Goal: Check status: Check status

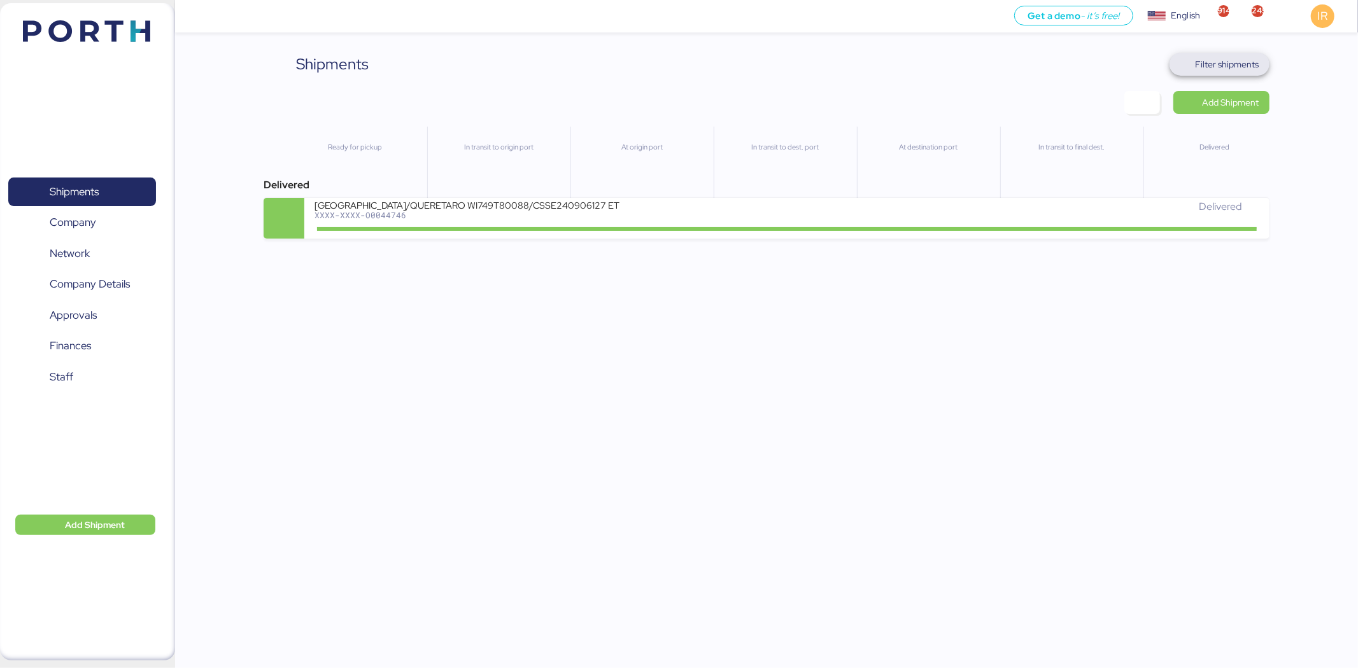
click at [1245, 62] on span "Filter shipments" at bounding box center [1228, 64] width 64 height 15
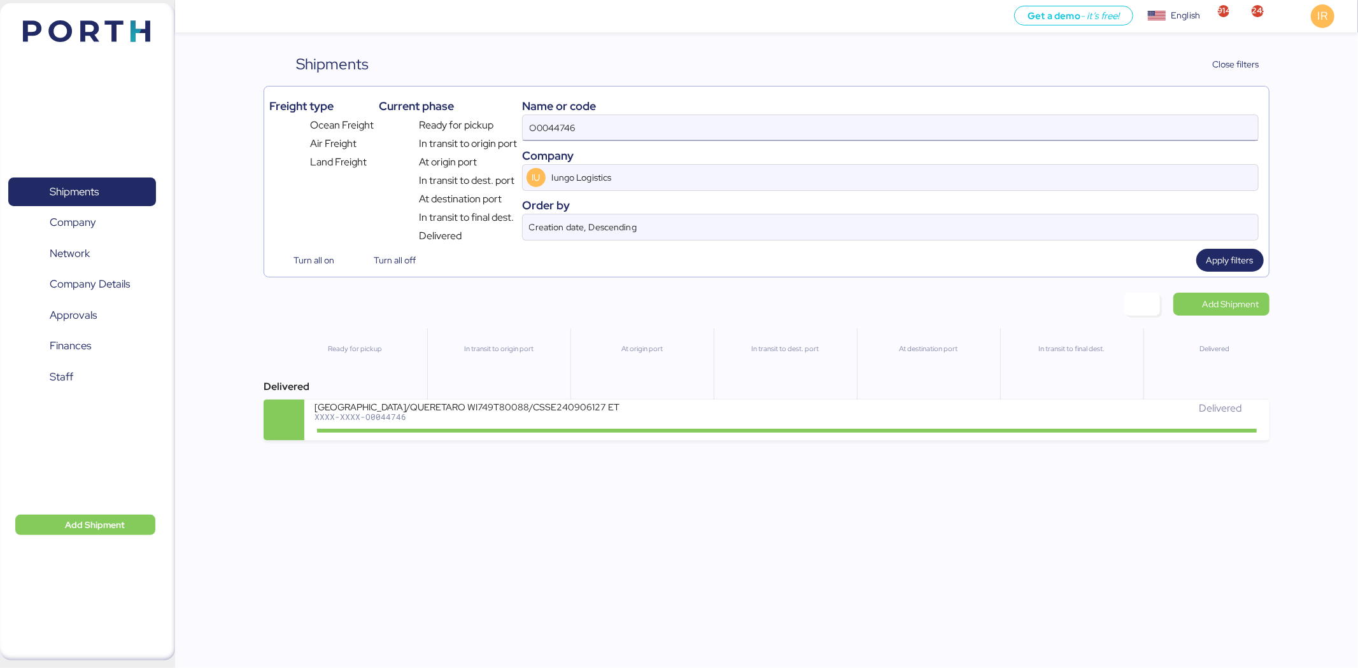
click at [610, 136] on input "O0044746" at bounding box center [890, 127] width 735 height 25
paste input "52210"
type input "O0052210"
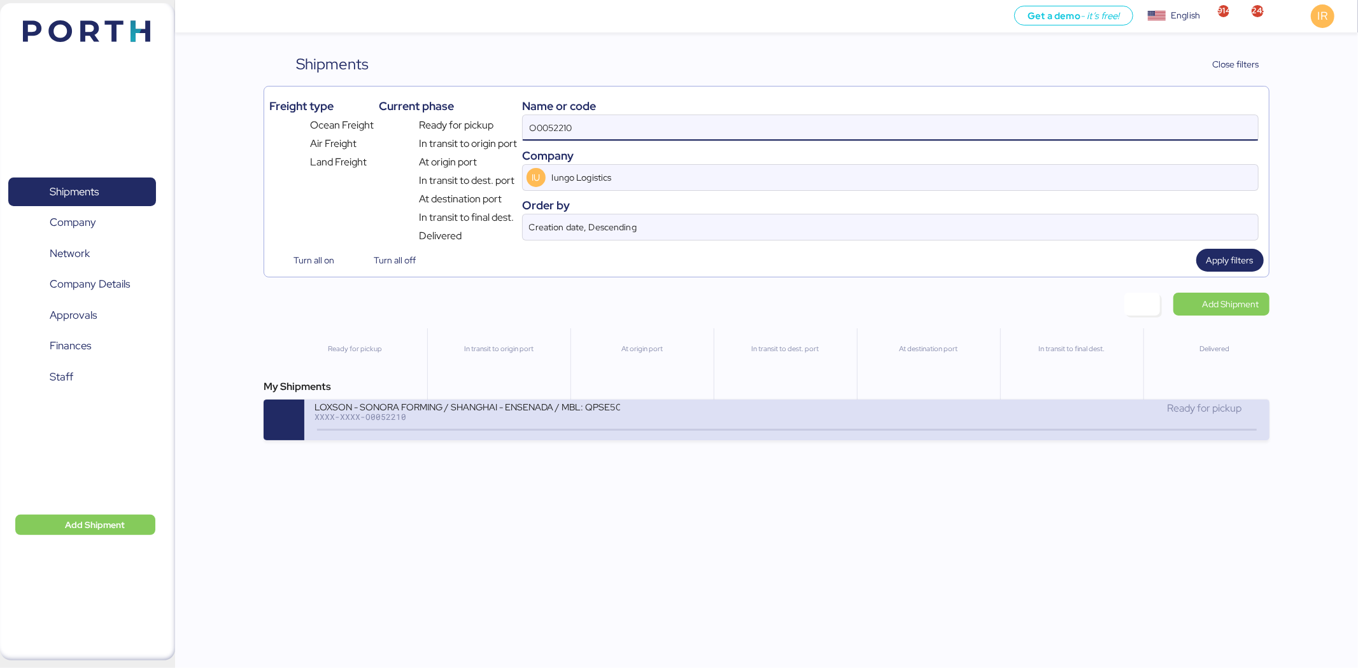
click at [523, 412] on div "LOXSON - SONORA FORMING / SHANGHAI - ENSENADA / MBL: QPSE5090263 - HBL: KSSE250…" at bounding box center [467, 406] width 306 height 11
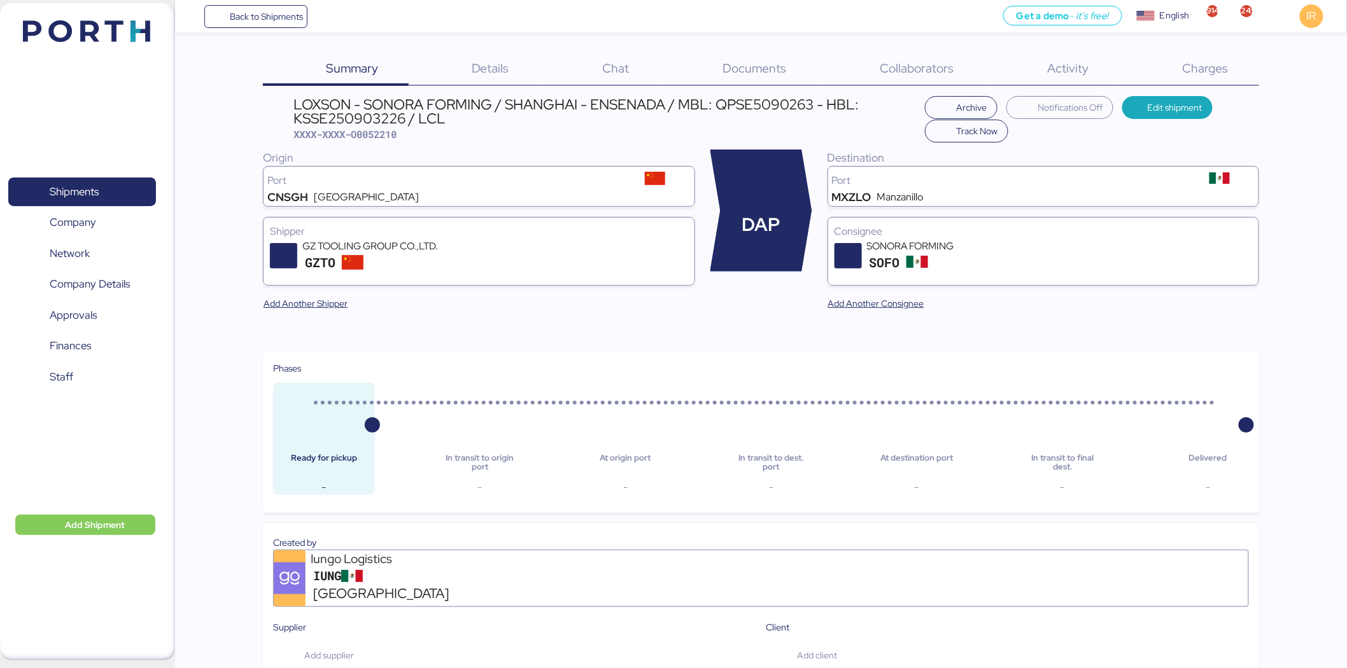
click at [1202, 52] on div "Summary 0 Details 0 Chat 0 Documents 0 Collaborators 0 Activity 0 Charges 0 LOX…" at bounding box center [673, 653] width 1347 height 1307
click at [1201, 56] on div "Charges 0" at bounding box center [1189, 69] width 139 height 33
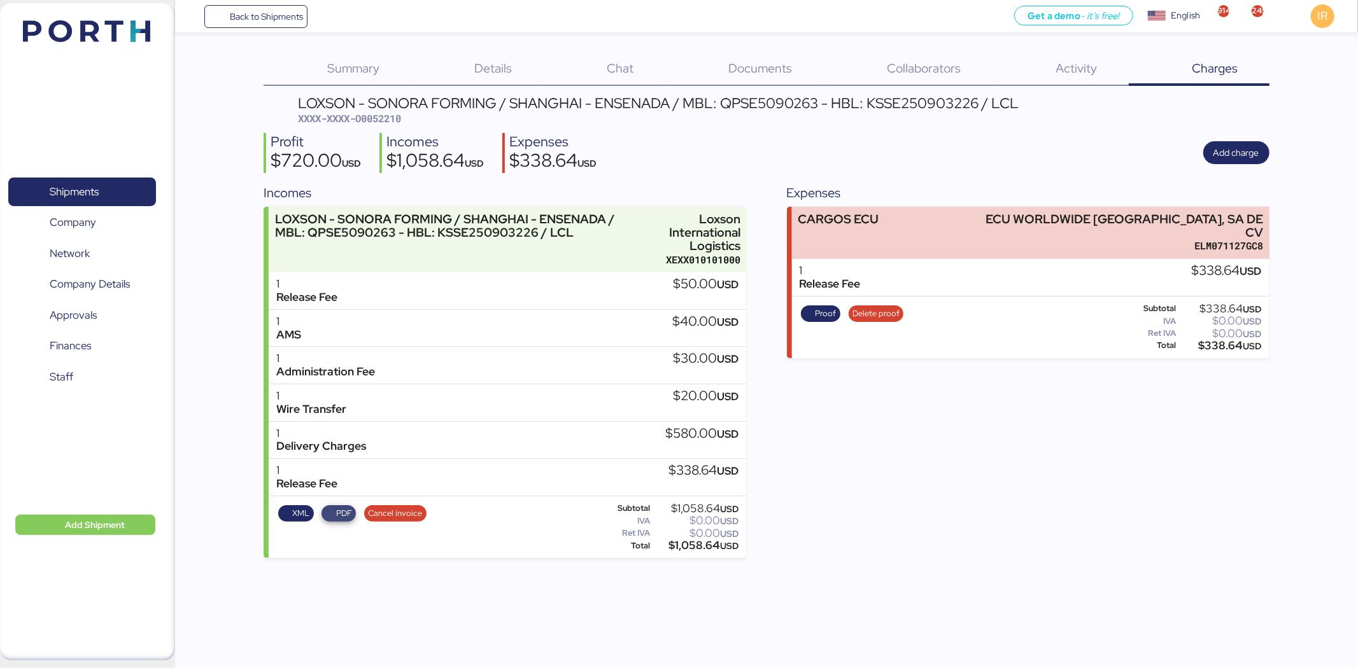
click at [336, 516] on span "PDF" at bounding box center [344, 514] width 16 height 14
